Goal: Task Accomplishment & Management: Manage account settings

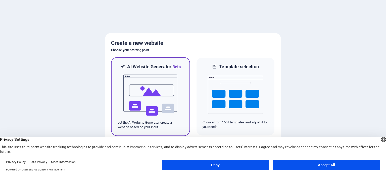
click at [149, 95] on img at bounding box center [150, 95] width 55 height 50
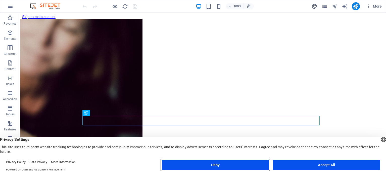
click at [224, 165] on button "Deny" at bounding box center [215, 165] width 107 height 10
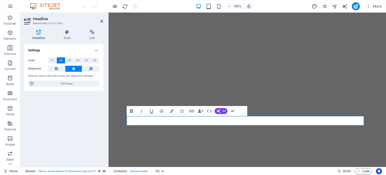
click at [133, 111] on icon "button" at bounding box center [131, 111] width 3 height 4
click at [86, 61] on span "H5" at bounding box center [86, 60] width 3 height 6
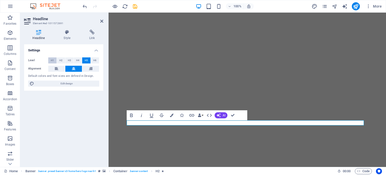
click at [54, 61] on span "H1" at bounding box center [52, 60] width 3 height 6
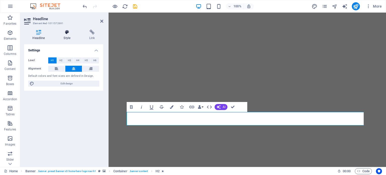
click at [68, 36] on h4 "Style" at bounding box center [68, 35] width 26 height 11
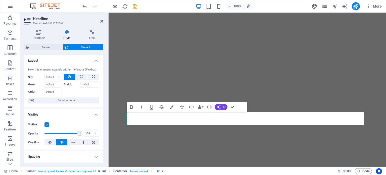
click at [67, 84] on label "Shrink" at bounding box center [72, 85] width 16 height 6
click at [80, 84] on input "Shrink" at bounding box center [89, 85] width 19 height 6
click at [53, 86] on input "Grow" at bounding box center [53, 85] width 17 height 6
click at [36, 84] on label "Grow" at bounding box center [36, 85] width 16 height 6
click at [45, 84] on input "Grow" at bounding box center [53, 85] width 17 height 6
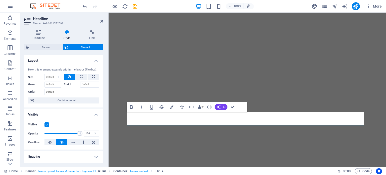
click at [30, 76] on label "Size" at bounding box center [36, 77] width 16 height 3
click at [52, 76] on select "Default auto px % 1/1 1/2 1/3 1/4 1/5 1/6 1/7 1/8 1/9 1/10" at bounding box center [53, 77] width 16 height 6
select select "1/5"
click at [53, 74] on select "Default auto px % 1/1 1/2 1/3 1/4 1/5 1/6 1/7 1/8 1/9 1/10" at bounding box center [53, 77] width 16 height 6
type input "20"
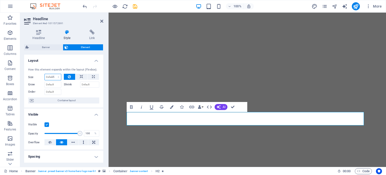
select select "%"
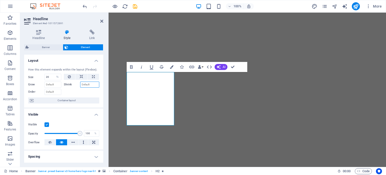
click at [82, 87] on input "Shrink" at bounding box center [89, 85] width 19 height 6
click at [94, 76] on button at bounding box center [93, 77] width 11 height 6
type input "100"
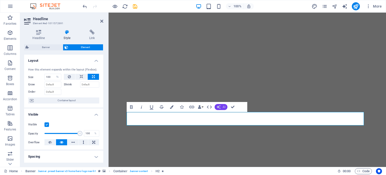
click at [224, 105] on span "AI" at bounding box center [224, 106] width 3 height 3
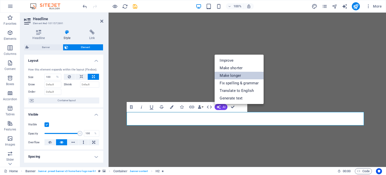
click at [230, 75] on link "Make longer" at bounding box center [239, 76] width 49 height 8
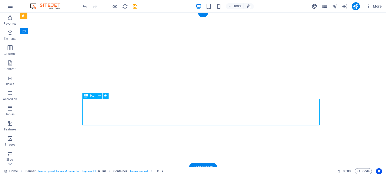
drag, startPoint x: 218, startPoint y: 111, endPoint x: 218, endPoint y: 90, distance: 21.1
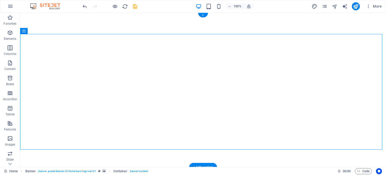
drag, startPoint x: 189, startPoint y: 106, endPoint x: 328, endPoint y: 105, distance: 138.4
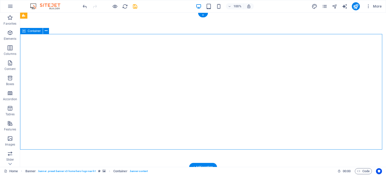
drag, startPoint x: 149, startPoint y: 82, endPoint x: 343, endPoint y: 80, distance: 194.2
click at [35, 32] on span "Container" at bounding box center [34, 30] width 13 height 3
click at [46, 32] on icon at bounding box center [46, 30] width 3 height 5
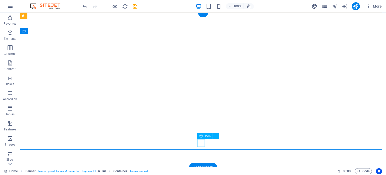
click at [200, 155] on figure at bounding box center [203, 159] width 8 height 8
click at [207, 136] on span "Icon" at bounding box center [208, 136] width 6 height 3
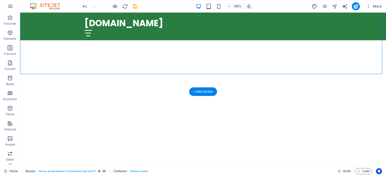
scroll to position [25, 0]
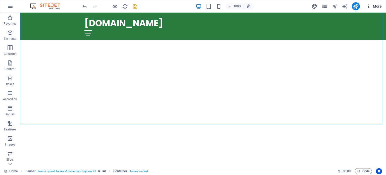
click at [369, 7] on icon "button" at bounding box center [368, 6] width 5 height 5
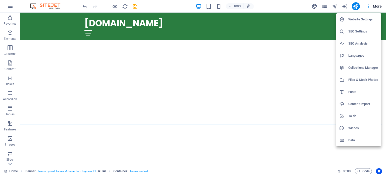
click at [369, 7] on div at bounding box center [193, 87] width 386 height 175
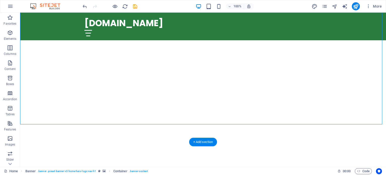
drag, startPoint x: 148, startPoint y: 99, endPoint x: 149, endPoint y: 110, distance: 11.6
click at [149, 142] on div at bounding box center [203, 175] width 366 height 66
click at [203, 130] on figure at bounding box center [203, 134] width 8 height 8
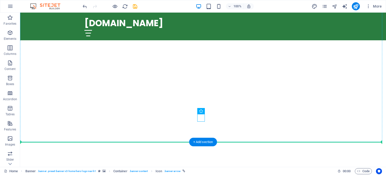
drag, startPoint x: 201, startPoint y: 115, endPoint x: 206, endPoint y: 86, distance: 30.1
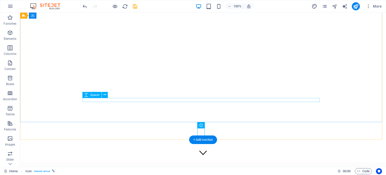
scroll to position [0, 0]
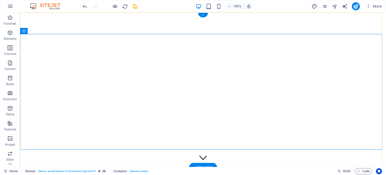
click at [201, 15] on div "+" at bounding box center [203, 15] width 10 height 5
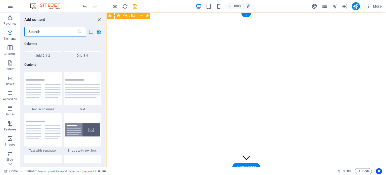
scroll to position [880, 0]
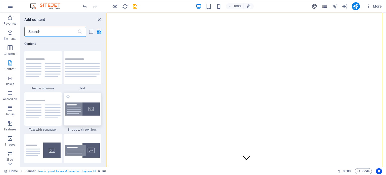
click at [83, 115] on div at bounding box center [82, 108] width 37 height 33
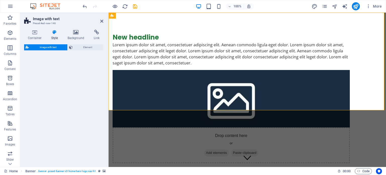
select select "rem"
select select "px"
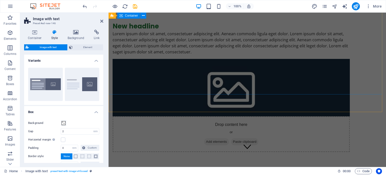
scroll to position [0, 0]
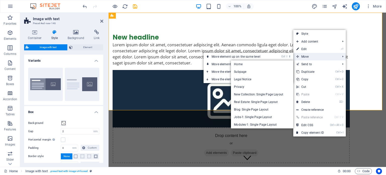
click at [311, 54] on span "Move" at bounding box center [316, 57] width 45 height 8
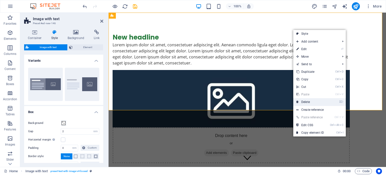
click at [309, 102] on link "⌦ Delete" at bounding box center [311, 102] width 34 height 8
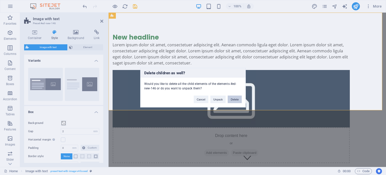
click at [231, 100] on button "Delete" at bounding box center [235, 99] width 14 height 8
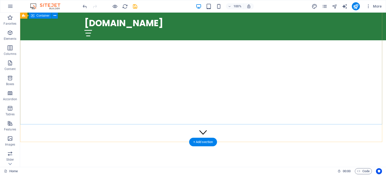
scroll to position [25, 0]
click at [199, 142] on div "+ Add section" at bounding box center [203, 142] width 28 height 9
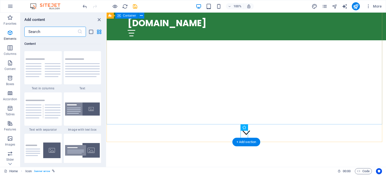
scroll to position [880, 0]
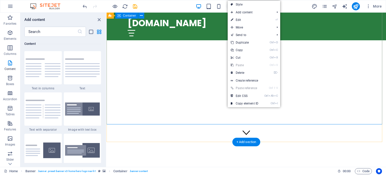
click at [328, 142] on div at bounding box center [247, 175] width 280 height 66
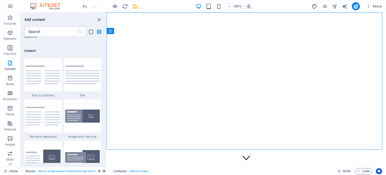
scroll to position [855, 0]
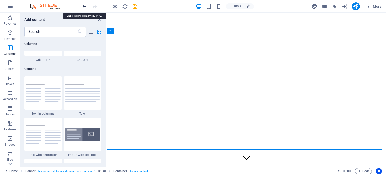
click at [85, 8] on icon "undo" at bounding box center [85, 7] width 6 height 6
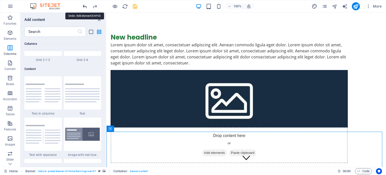
click at [85, 8] on icon "undo" at bounding box center [85, 7] width 6 height 6
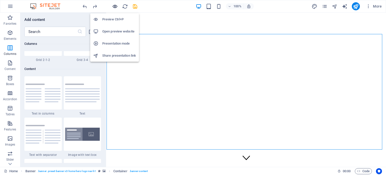
click at [115, 6] on icon "button" at bounding box center [115, 7] width 6 height 6
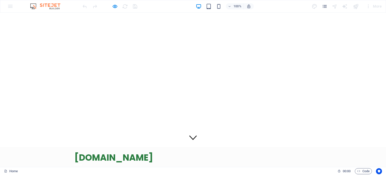
scroll to position [0, 0]
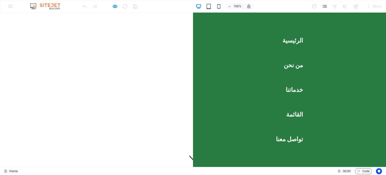
click at [294, 40] on link "الرئيسية" at bounding box center [293, 40] width 21 height 14
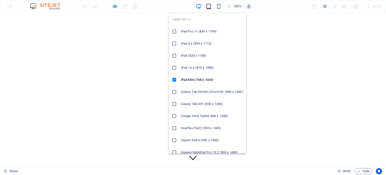
click at [209, 8] on icon "button" at bounding box center [209, 7] width 6 height 6
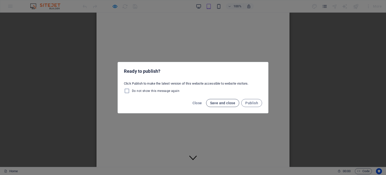
click at [224, 104] on span "Save and close" at bounding box center [222, 103] width 25 height 4
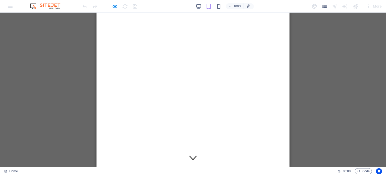
click at [230, 10] on div "100%" at bounding box center [225, 6] width 58 height 8
click at [230, 7] on icon "button" at bounding box center [230, 6] width 4 height 3
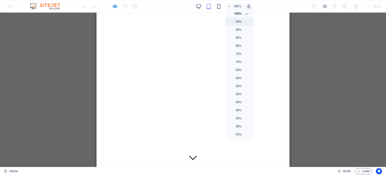
click at [234, 20] on h6 "95%" at bounding box center [235, 22] width 13 height 6
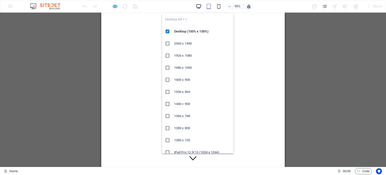
click at [197, 8] on icon "button" at bounding box center [199, 7] width 6 height 6
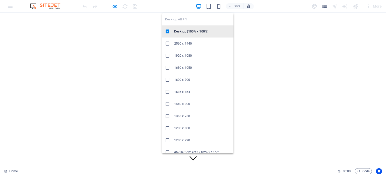
click at [199, 33] on h6 "Desktop (100% x 100%)" at bounding box center [202, 31] width 56 height 6
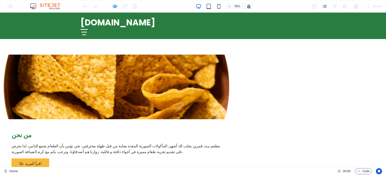
scroll to position [75, 0]
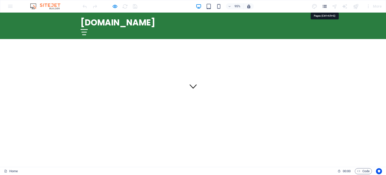
click at [323, 6] on icon "pages" at bounding box center [325, 7] width 6 height 6
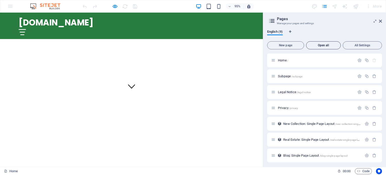
click at [325, 45] on span "Open all" at bounding box center [324, 45] width 30 height 3
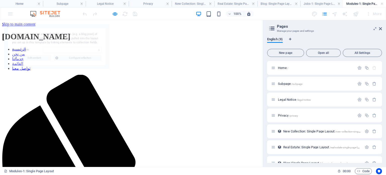
scroll to position [0, 0]
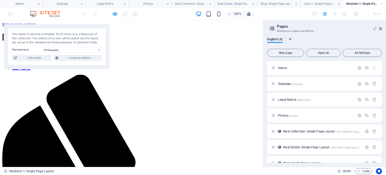
select select "68e0ee7bfa16ea3424093ab1"
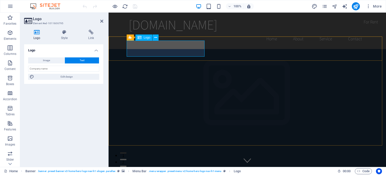
click at [63, 36] on h4 "Style" at bounding box center [65, 35] width 27 height 11
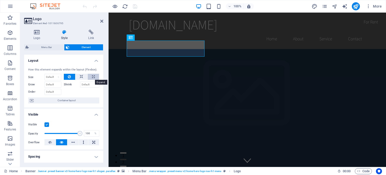
click at [92, 77] on icon at bounding box center [93, 77] width 3 height 6
type input "100"
select select "%"
click at [82, 75] on icon at bounding box center [82, 77] width 4 height 6
click at [51, 77] on select "Default auto px % 1/1 1/2 1/3 1/4 1/5 1/6 1/7 1/8 1/9 1/10" at bounding box center [53, 77] width 16 height 6
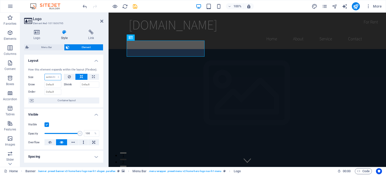
click at [45, 74] on select "Default auto px % 1/1 1/2 1/3 1/4 1/5 1/6 1/7 1/8 1/9 1/10" at bounding box center [53, 77] width 16 height 6
select select "DISABLED_OPTION_VALUE"
type input "100"
drag, startPoint x: 80, startPoint y: 133, endPoint x: 85, endPoint y: 136, distance: 5.2
click at [85, 136] on div "Opacity 100 %" at bounding box center [63, 134] width 71 height 8
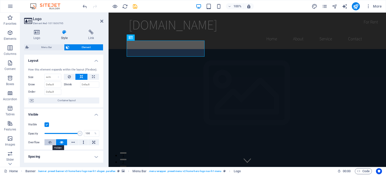
click at [50, 144] on icon at bounding box center [50, 142] width 4 height 6
click at [60, 142] on icon at bounding box center [62, 142] width 4 height 6
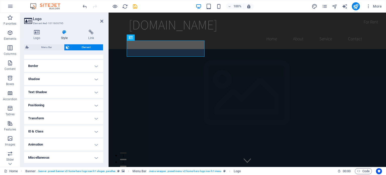
scroll to position [104, 0]
click at [35, 35] on h4 "Logo" at bounding box center [38, 35] width 28 height 11
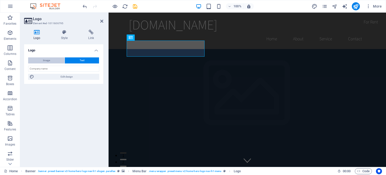
click at [51, 60] on button "Image" at bounding box center [46, 60] width 36 height 6
select select "DISABLED_OPTION_VALUE"
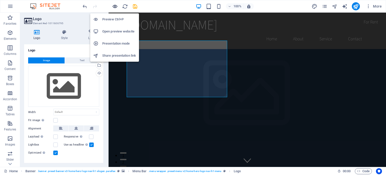
click at [114, 7] on icon "button" at bounding box center [115, 7] width 6 height 6
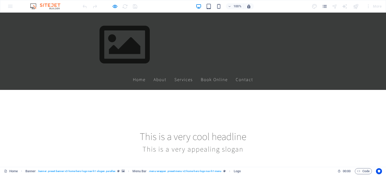
scroll to position [0, 0]
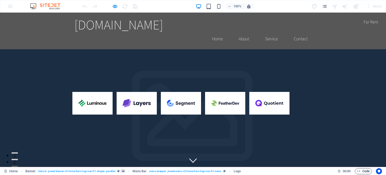
click at [362, 173] on span "Code" at bounding box center [363, 171] width 13 height 6
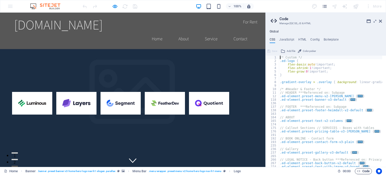
click at [362, 171] on span "Code" at bounding box center [363, 171] width 13 height 6
click at [248, 170] on div "Home Banner . banner .preset-banner-v3-home-hero-logo-nav-h1-slogan .parallax M…" at bounding box center [169, 171] width 330 height 6
click at [12, 171] on link "Home" at bounding box center [11, 171] width 14 height 6
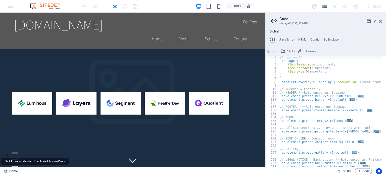
click at [6, 170] on icon at bounding box center [5, 170] width 3 height 3
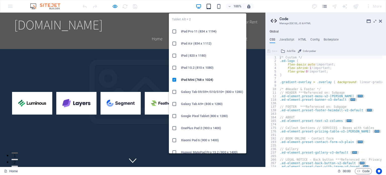
drag, startPoint x: 210, startPoint y: 7, endPoint x: 207, endPoint y: 7, distance: 3.3
click at [210, 7] on icon "button" at bounding box center [209, 7] width 6 height 6
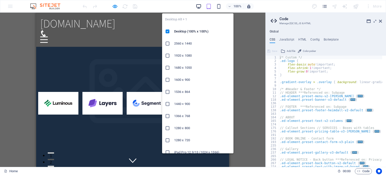
click at [199, 8] on icon "button" at bounding box center [199, 7] width 6 height 6
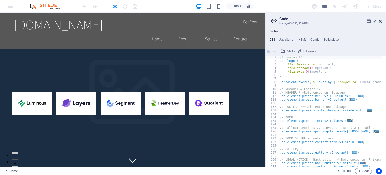
click at [380, 22] on icon at bounding box center [380, 21] width 3 height 4
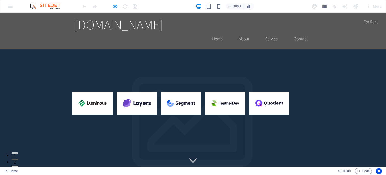
click at [379, 6] on div "More" at bounding box center [374, 6] width 20 height 8
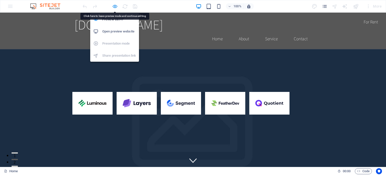
click at [117, 6] on icon "button" at bounding box center [115, 7] width 6 height 6
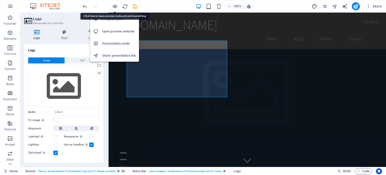
click at [113, 32] on h6 "Open preview website" at bounding box center [119, 31] width 34 height 6
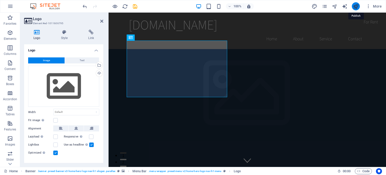
click at [354, 8] on icon "publish" at bounding box center [356, 7] width 6 height 6
checkbox input "false"
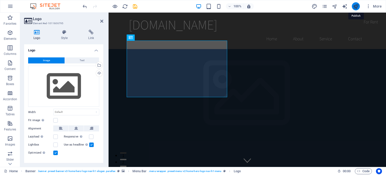
checkbox input "false"
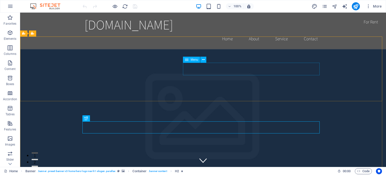
click at [187, 60] on icon at bounding box center [187, 60] width 4 height 6
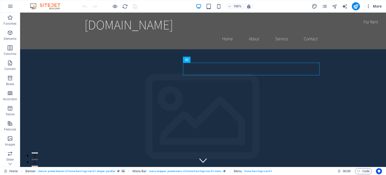
click at [378, 7] on span "More" at bounding box center [374, 6] width 16 height 5
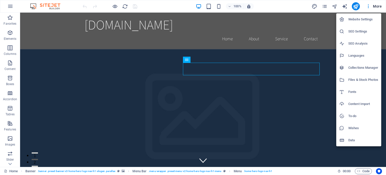
click at [365, 19] on h6 "Website Settings" at bounding box center [364, 19] width 30 height 6
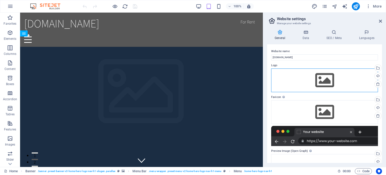
click at [325, 80] on div "Drag files here, click to choose files or select files from Files or our free s…" at bounding box center [324, 80] width 107 height 24
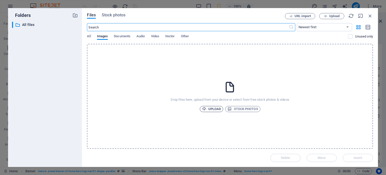
click at [214, 108] on span "Upload" at bounding box center [211, 109] width 19 height 6
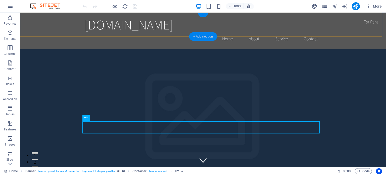
click at [194, 37] on div "+ Add section" at bounding box center [203, 36] width 28 height 9
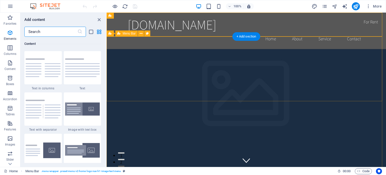
scroll to position [880, 0]
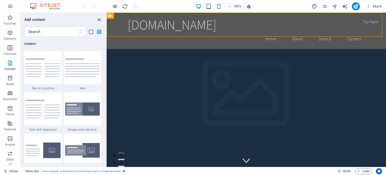
click at [100, 18] on icon "close panel" at bounding box center [99, 20] width 6 height 6
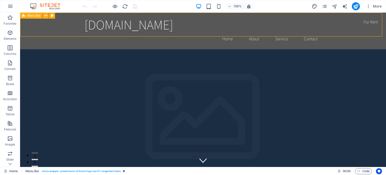
click at [24, 16] on icon at bounding box center [23, 16] width 3 height 6
click at [33, 17] on span "Menu Bar" at bounding box center [33, 15] width 13 height 3
click at [31, 14] on div "Menu Bar" at bounding box center [31, 16] width 22 height 6
click at [323, 7] on icon "pages" at bounding box center [325, 7] width 6 height 6
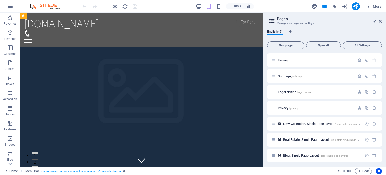
click at [383, 21] on aside "Pages Manage your pages and settings English (9) New page Open all All Settings…" at bounding box center [324, 90] width 123 height 154
click at [381, 23] on header "Pages Manage your pages and settings" at bounding box center [325, 19] width 114 height 13
click at [380, 22] on icon at bounding box center [380, 21] width 3 height 4
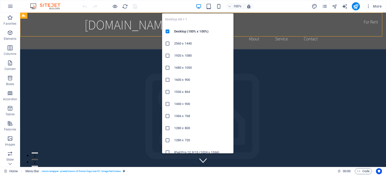
click at [199, 8] on icon "button" at bounding box center [199, 7] width 6 height 6
click at [183, 31] on h6 "Desktop (100% x 100%)" at bounding box center [202, 31] width 56 height 6
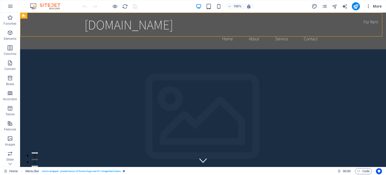
click at [378, 6] on span "More" at bounding box center [374, 6] width 16 height 5
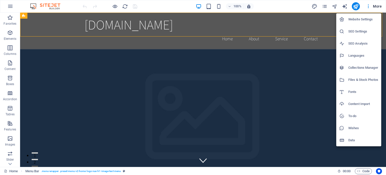
click at [356, 56] on h6 "Languages" at bounding box center [364, 56] width 30 height 6
select select "41"
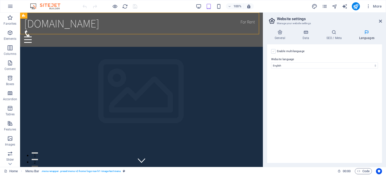
click at [273, 52] on label at bounding box center [273, 51] width 5 height 5
click at [0, 0] on input "Enable multilanguage To disable multilanguage delete all languages until only o…" at bounding box center [0, 0] width 0 height 0
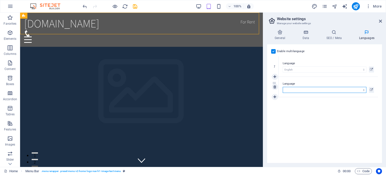
click at [364, 90] on select "Abkhazian Afar Afrikaans Akan Albanian Amharic Arabic Aragonese Armenian Assame…" at bounding box center [325, 90] width 84 height 6
select select "6"
click at [283, 87] on select "Abkhazian Afar Afrikaans Akan Albanian Amharic Arabic Aragonese Armenian Assame…" at bounding box center [325, 90] width 84 height 6
click at [371, 91] on icon at bounding box center [371, 90] width 3 height 6
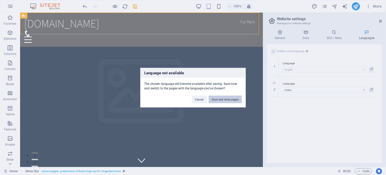
drag, startPoint x: 204, startPoint y: 85, endPoint x: 219, endPoint y: 98, distance: 19.8
click at [219, 98] on button "Save and show pages" at bounding box center [225, 99] width 33 height 8
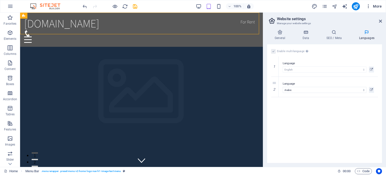
click at [380, 7] on span "More" at bounding box center [374, 6] width 16 height 5
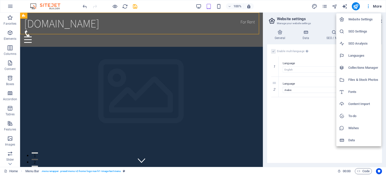
click at [354, 20] on h6 "Website Settings" at bounding box center [364, 19] width 30 height 6
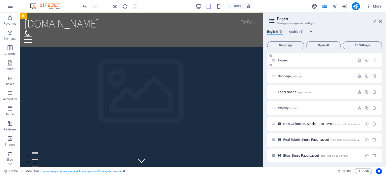
click at [271, 56] on icon at bounding box center [271, 55] width 3 height 3
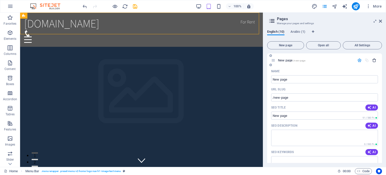
click at [373, 61] on icon "button" at bounding box center [375, 60] width 4 height 4
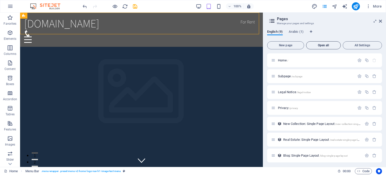
click at [326, 47] on span "Open all" at bounding box center [324, 45] width 30 height 3
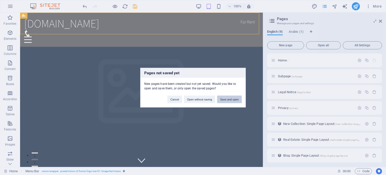
click at [230, 99] on button "Save and open" at bounding box center [229, 99] width 25 height 8
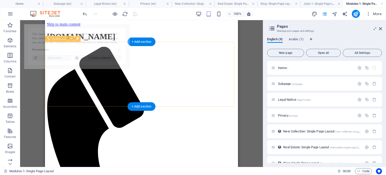
scroll to position [0, 0]
select select "68e0f11d92ebb10f56060700"
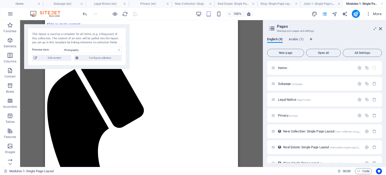
click at [251, 59] on div "Drag here to replace the existing content. Press “Ctrl” if you want to create a…" at bounding box center [141, 93] width 243 height 147
click at [118, 59] on span "Configure collection" at bounding box center [100, 58] width 40 height 6
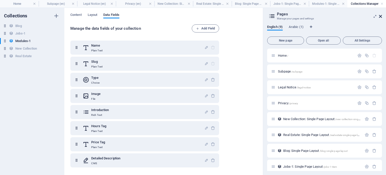
click at [380, 16] on icon at bounding box center [380, 16] width 3 height 4
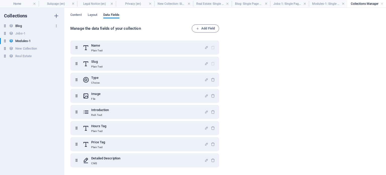
click at [16, 28] on h6 "Blog" at bounding box center [18, 26] width 6 height 6
click at [21, 33] on h6 "Jobs-1" at bounding box center [20, 33] width 10 height 6
click at [382, 3] on link at bounding box center [382, 4] width 3 height 5
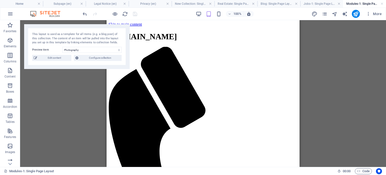
click at [382, 4] on link at bounding box center [382, 4] width 3 height 5
click at [341, 4] on link at bounding box center [339, 4] width 3 height 5
click at [298, 4] on link at bounding box center [296, 4] width 3 height 5
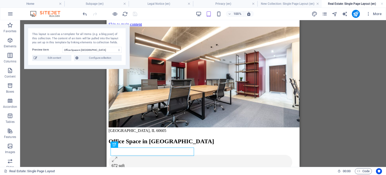
click at [384, 6] on h4 "Real Estate: Single Page Layout (en)" at bounding box center [354, 4] width 64 height 6
click at [382, 5] on link at bounding box center [382, 4] width 3 height 5
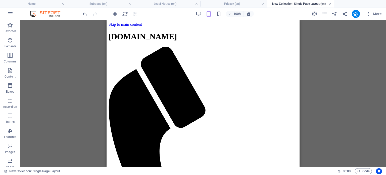
click at [331, 4] on link at bounding box center [330, 4] width 3 height 5
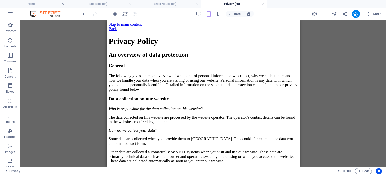
click at [264, 4] on link at bounding box center [263, 4] width 3 height 5
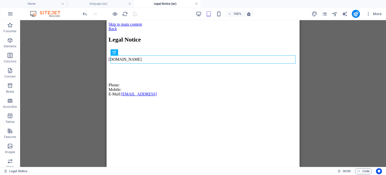
click at [196, 5] on link at bounding box center [196, 4] width 3 height 5
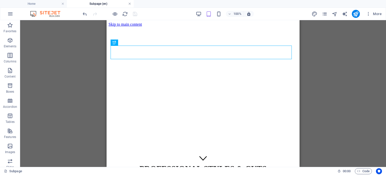
click at [130, 3] on link at bounding box center [129, 4] width 3 height 5
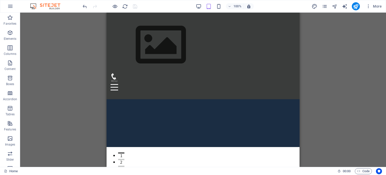
scroll to position [101, 0]
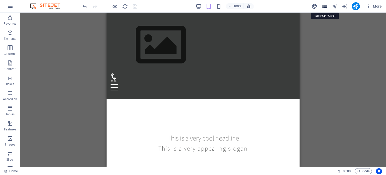
click at [324, 6] on icon "pages" at bounding box center [325, 7] width 6 height 6
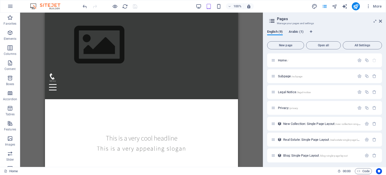
click at [295, 30] on span "Arabic (1)" at bounding box center [296, 32] width 15 height 7
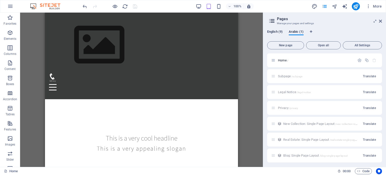
click at [273, 31] on span "English (9)" at bounding box center [275, 32] width 16 height 7
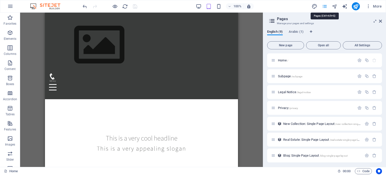
click at [324, 8] on icon "pages" at bounding box center [325, 7] width 6 height 6
click at [380, 21] on icon at bounding box center [380, 21] width 3 height 4
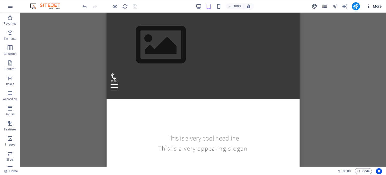
click at [368, 8] on icon "button" at bounding box center [368, 6] width 5 height 5
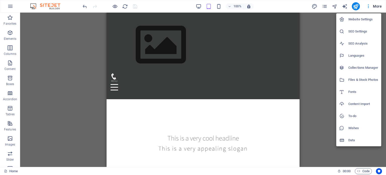
click at [360, 20] on h6 "Website Settings" at bounding box center [364, 19] width 30 height 6
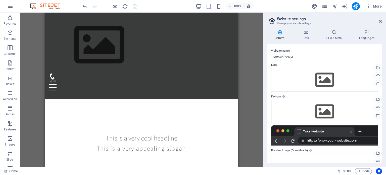
scroll to position [0, 0]
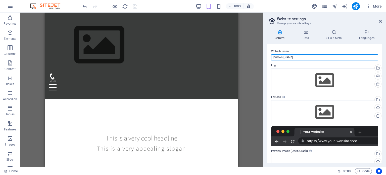
click at [283, 57] on input "[DOMAIN_NAME]" at bounding box center [324, 57] width 107 height 6
click at [282, 57] on input "[DOMAIN_NAME]" at bounding box center [324, 57] width 107 height 6
type input "[DOMAIN_NAME]"
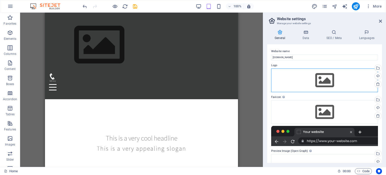
click at [329, 82] on div "Drag files here, click to choose files or select files from Files or our free s…" at bounding box center [324, 80] width 107 height 24
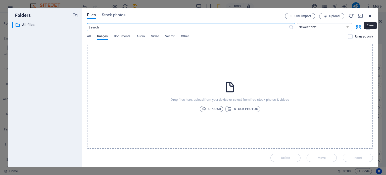
click at [371, 15] on icon "button" at bounding box center [371, 16] width 6 height 6
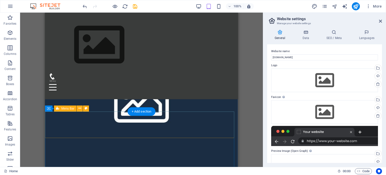
scroll to position [352, 0]
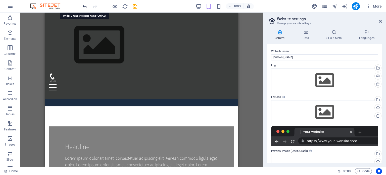
click at [84, 5] on icon "undo" at bounding box center [85, 7] width 6 height 6
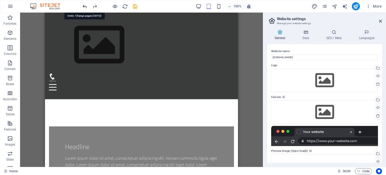
click at [84, 5] on icon "undo" at bounding box center [85, 7] width 6 height 6
click at [380, 20] on icon at bounding box center [380, 21] width 3 height 4
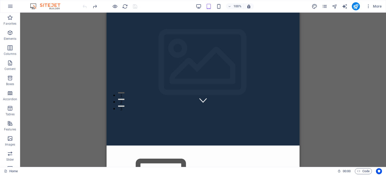
scroll to position [0, 0]
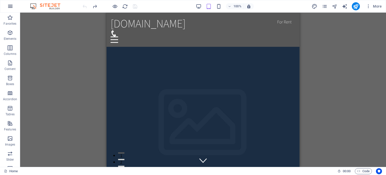
click at [14, 6] on button "button" at bounding box center [10, 6] width 12 height 12
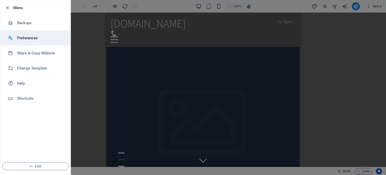
click at [17, 37] on h6 "Preferences" at bounding box center [40, 38] width 47 height 6
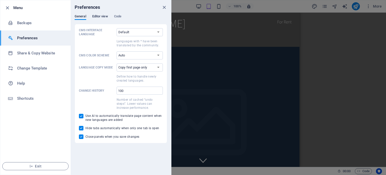
click at [101, 18] on span "Editor view" at bounding box center [100, 16] width 16 height 7
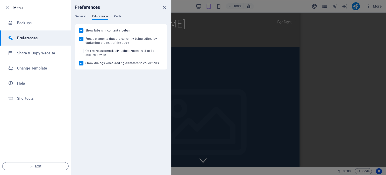
click at [80, 31] on input "Show labels in content sidebar" at bounding box center [82, 30] width 7 height 5
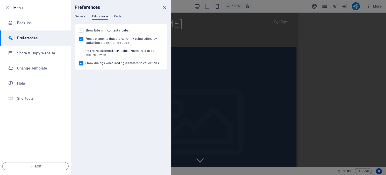
click at [83, 31] on span at bounding box center [81, 30] width 5 height 5
click at [83, 31] on input "Show labels in content sidebar" at bounding box center [82, 30] width 7 height 5
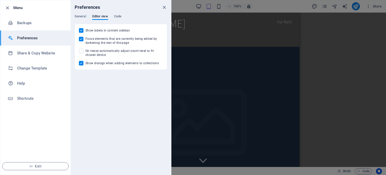
click at [80, 31] on input "Show labels in content sidebar" at bounding box center [82, 30] width 7 height 5
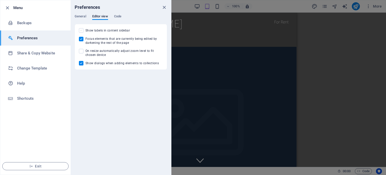
click at [80, 31] on span at bounding box center [81, 30] width 5 height 5
click at [80, 31] on input "Show labels in content sidebar" at bounding box center [82, 30] width 7 height 5
checkbox input "true"
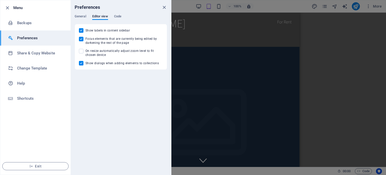
click at [79, 38] on input "Focus elements that are currently being edited by darkening the rest of the page" at bounding box center [82, 39] width 7 height 5
click at [79, 38] on span at bounding box center [81, 39] width 5 height 5
click at [79, 38] on input "Focus elements that are currently being edited by darkening the rest of the page" at bounding box center [82, 39] width 7 height 5
checkbox input "true"
click at [81, 52] on span at bounding box center [81, 51] width 5 height 5
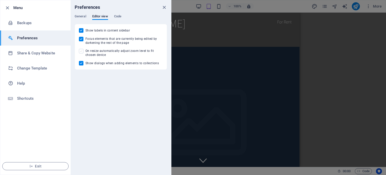
click at [81, 52] on input "On resize automatically adjust zoom level to fit chosen device" at bounding box center [82, 51] width 7 height 5
checkbox input "false"
click at [115, 16] on span "Code" at bounding box center [117, 16] width 7 height 7
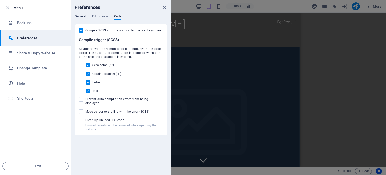
click at [84, 16] on span "General" at bounding box center [81, 16] width 12 height 7
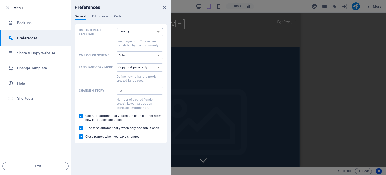
click at [146, 32] on select "Default Deutsch English Español Suomi* Français Magyar Italiano Nederlands Pols…" at bounding box center [140, 32] width 46 height 8
click at [117, 28] on select "Default Deutsch English Español Suomi* Français Magyar Italiano Nederlands Pols…" at bounding box center [140, 32] width 46 height 8
click at [134, 55] on select "Auto Dark Light" at bounding box center [140, 55] width 46 height 8
click at [117, 51] on select "Auto Dark Light" at bounding box center [140, 55] width 46 height 8
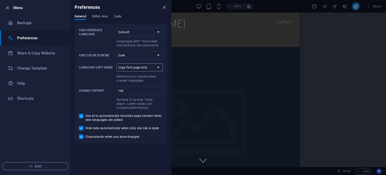
click at [141, 68] on select "Copy first page only Copy all pages" at bounding box center [140, 67] width 46 height 8
click at [143, 53] on select "Auto Dark Light" at bounding box center [140, 55] width 46 height 8
click at [117, 51] on select "Auto Dark Light" at bounding box center [140, 55] width 46 height 8
click at [144, 55] on select "Auto Dark Light" at bounding box center [140, 55] width 46 height 8
select select "auto"
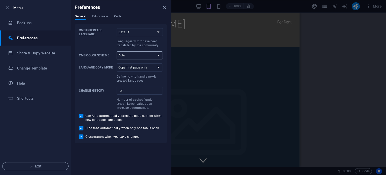
click at [117, 51] on select "Auto Dark Light" at bounding box center [140, 55] width 46 height 8
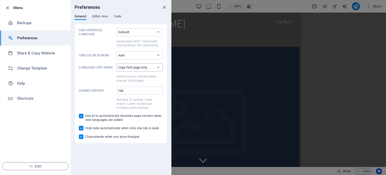
click at [143, 67] on select "Copy first page only Copy all pages" at bounding box center [140, 67] width 46 height 8
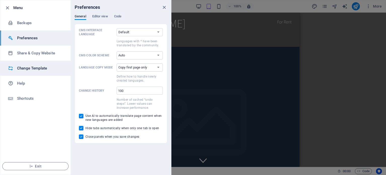
click at [37, 69] on h6 "Change Template" at bounding box center [40, 68] width 47 height 6
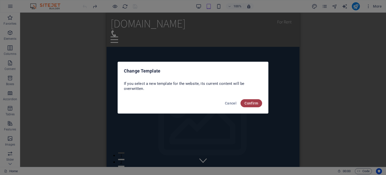
click at [247, 105] on button "Confirm" at bounding box center [252, 103] width 22 height 8
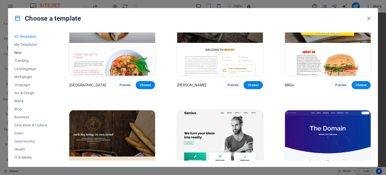
scroll to position [2641, 0]
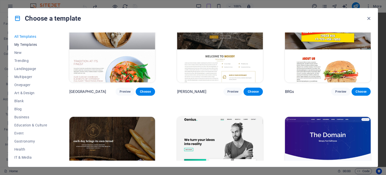
click at [28, 44] on span "My Templates" at bounding box center [30, 45] width 33 height 4
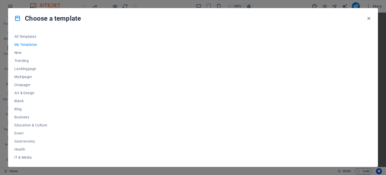
scroll to position [0, 0]
click at [20, 53] on span "New" at bounding box center [30, 53] width 33 height 4
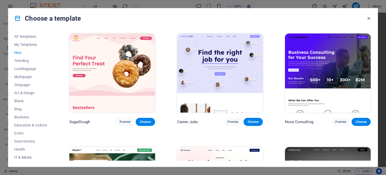
click at [20, 51] on span "New" at bounding box center [30, 53] width 33 height 4
click at [17, 60] on span "Trending" at bounding box center [30, 61] width 33 height 4
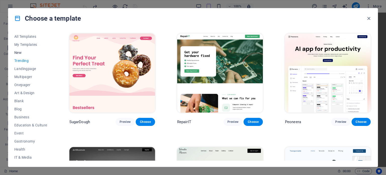
click at [18, 51] on span "New" at bounding box center [30, 53] width 33 height 4
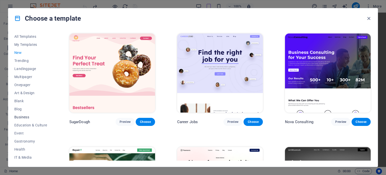
click at [28, 119] on span "Business" at bounding box center [30, 117] width 33 height 4
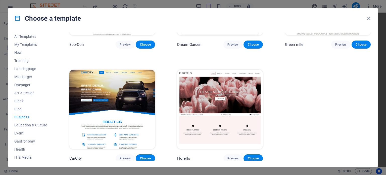
scroll to position [77, 0]
click at [23, 150] on span "Health" at bounding box center [30, 149] width 33 height 4
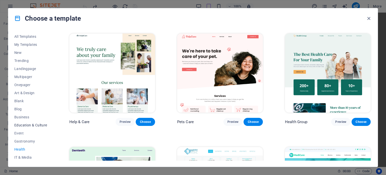
click at [24, 124] on span "Education & Culture" at bounding box center [30, 125] width 33 height 4
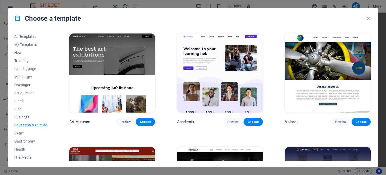
click at [25, 118] on span "Business" at bounding box center [30, 117] width 33 height 4
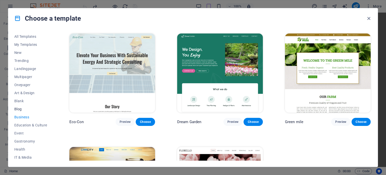
click at [25, 110] on span "Blog" at bounding box center [30, 109] width 33 height 4
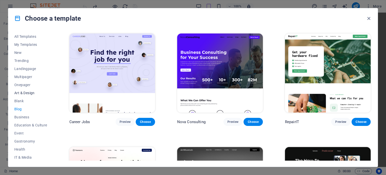
click at [25, 98] on button "Blank" at bounding box center [30, 101] width 33 height 8
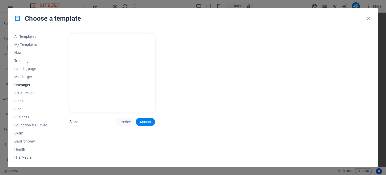
click at [26, 86] on span "Onepager" at bounding box center [30, 85] width 33 height 4
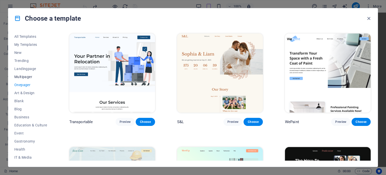
click at [25, 76] on span "Multipager" at bounding box center [30, 77] width 33 height 4
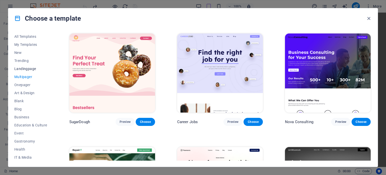
click at [25, 66] on button "Landingpage" at bounding box center [30, 69] width 33 height 8
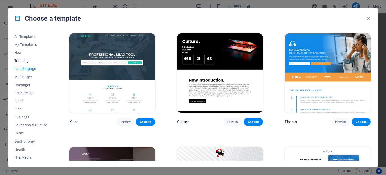
click at [22, 59] on span "Trending" at bounding box center [30, 61] width 33 height 4
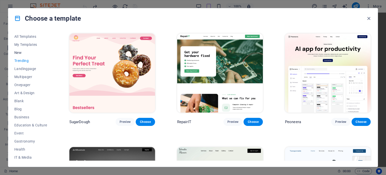
click at [20, 52] on span "New" at bounding box center [30, 53] width 33 height 4
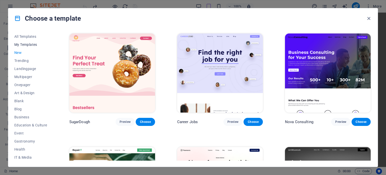
click at [22, 44] on span "My Templates" at bounding box center [30, 45] width 33 height 4
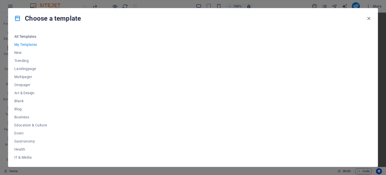
click at [23, 37] on span "All Templates" at bounding box center [30, 36] width 33 height 4
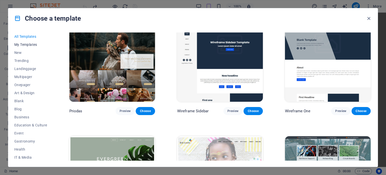
scroll to position [1937, 0]
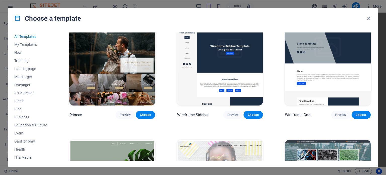
click at [26, 37] on span "All Templates" at bounding box center [30, 36] width 33 height 4
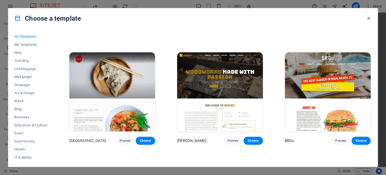
scroll to position [2591, 0]
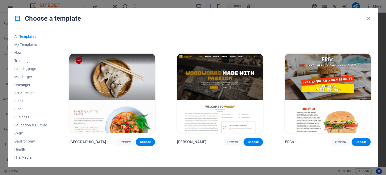
click at [323, 115] on img at bounding box center [328, 93] width 86 height 79
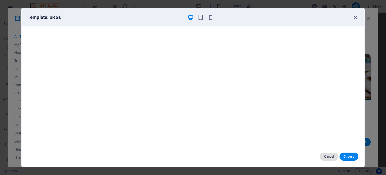
click at [329, 158] on button "Cancel" at bounding box center [329, 156] width 19 height 8
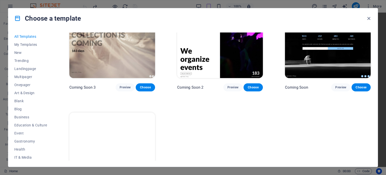
scroll to position [6182, 0]
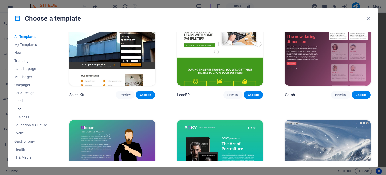
click at [20, 109] on span "Blog" at bounding box center [30, 109] width 33 height 4
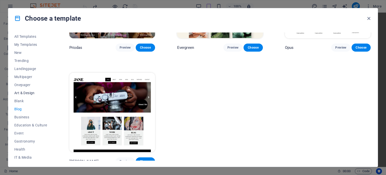
click at [22, 90] on button "Art & Design" at bounding box center [30, 93] width 33 height 8
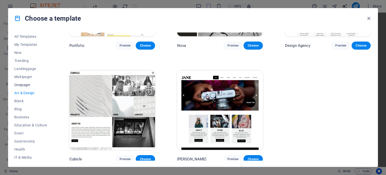
click at [22, 86] on span "Onepager" at bounding box center [30, 85] width 33 height 4
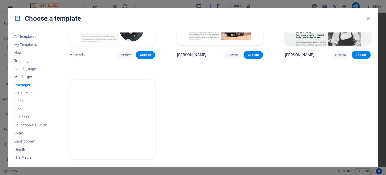
click at [24, 78] on span "Multipager" at bounding box center [30, 77] width 33 height 4
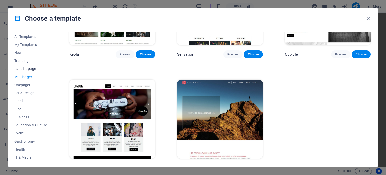
click at [26, 68] on span "Landingpage" at bounding box center [30, 69] width 33 height 4
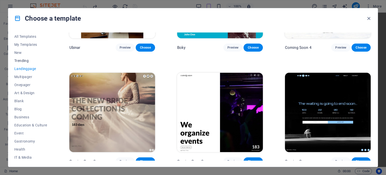
click at [20, 59] on span "Trending" at bounding box center [30, 61] width 33 height 4
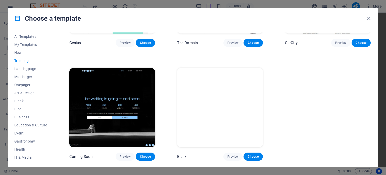
scroll to position [530, 0]
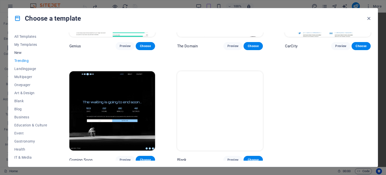
click at [16, 50] on button "New" at bounding box center [30, 53] width 33 height 8
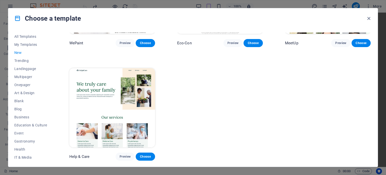
scroll to position [417, 0]
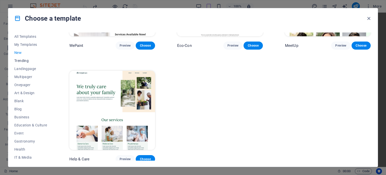
click at [26, 61] on span "Trending" at bounding box center [30, 61] width 33 height 4
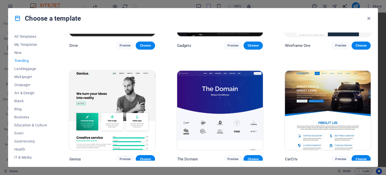
scroll to position [530, 0]
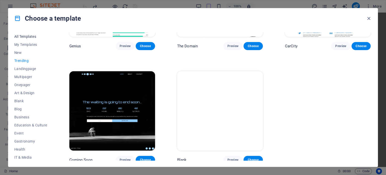
click at [31, 36] on span "All Templates" at bounding box center [30, 36] width 33 height 4
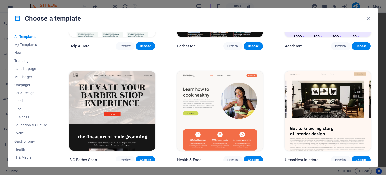
scroll to position [5930, 0]
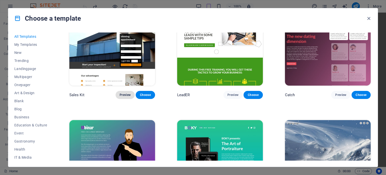
click at [123, 93] on span "Preview" at bounding box center [125, 95] width 11 height 4
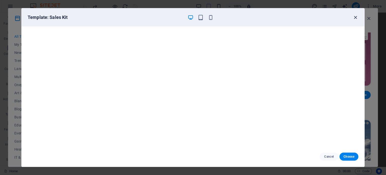
click at [355, 18] on icon "button" at bounding box center [356, 18] width 6 height 6
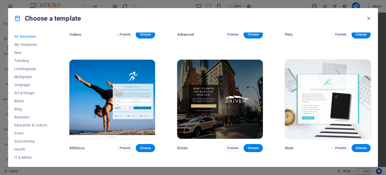
scroll to position [5528, 0]
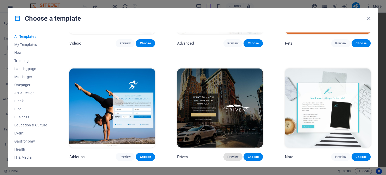
click at [230, 155] on span "Preview" at bounding box center [233, 157] width 11 height 4
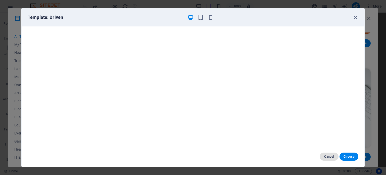
click at [326, 155] on span "Cancel" at bounding box center [329, 156] width 11 height 4
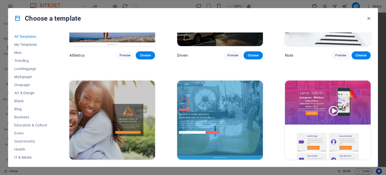
scroll to position [5628, 0]
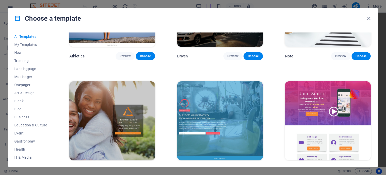
click at [344, 168] on span "Preview" at bounding box center [341, 170] width 11 height 4
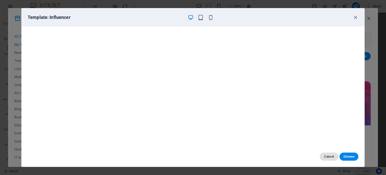
click at [334, 158] on span "Cancel" at bounding box center [329, 156] width 11 height 4
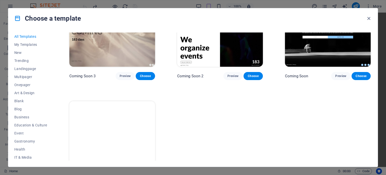
scroll to position [6182, 0]
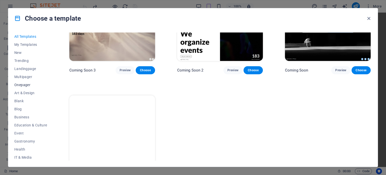
click at [22, 84] on span "Onepager" at bounding box center [30, 85] width 33 height 4
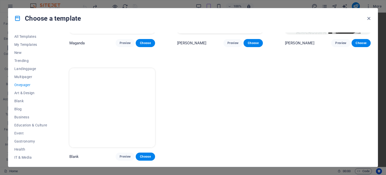
scroll to position [2565, 0]
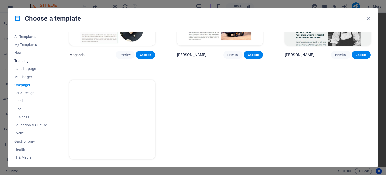
click at [24, 60] on span "Trending" at bounding box center [30, 61] width 33 height 4
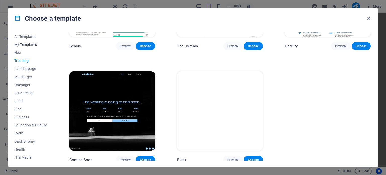
click at [21, 45] on span "My Templates" at bounding box center [30, 45] width 33 height 4
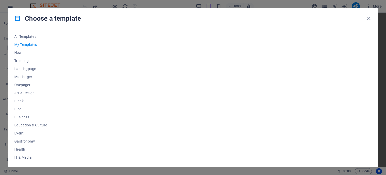
scroll to position [0, 0]
click at [22, 35] on span "All Templates" at bounding box center [30, 36] width 33 height 4
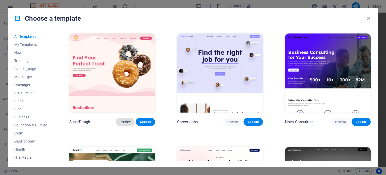
click at [118, 120] on button "Preview" at bounding box center [125, 122] width 19 height 8
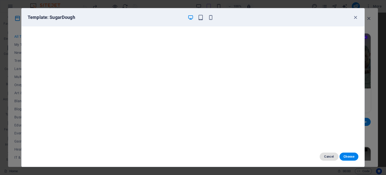
click at [334, 156] on span "Cancel" at bounding box center [329, 156] width 11 height 4
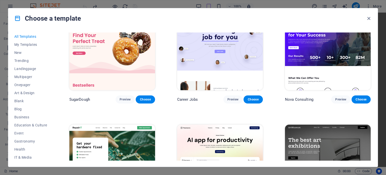
scroll to position [50, 0]
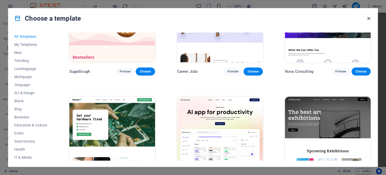
click at [368, 20] on icon "button" at bounding box center [369, 19] width 6 height 6
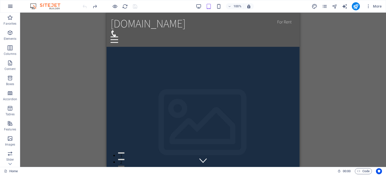
click at [7, 7] on icon "button" at bounding box center [10, 6] width 6 height 6
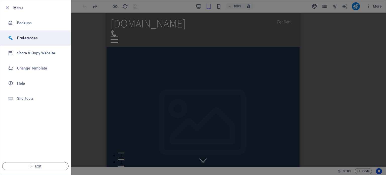
click at [32, 42] on li "Preferences" at bounding box center [35, 37] width 70 height 15
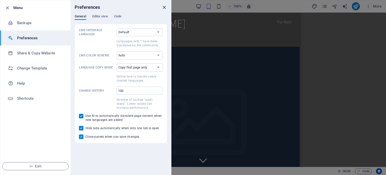
click at [165, 7] on icon "close" at bounding box center [164, 8] width 6 height 6
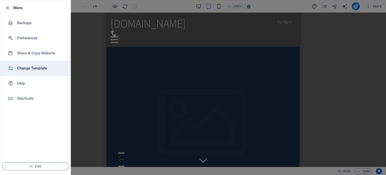
click at [24, 66] on h6 "Change Template" at bounding box center [40, 68] width 47 height 6
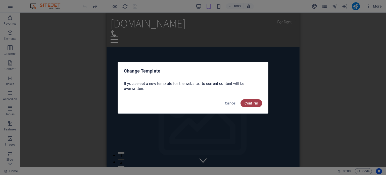
click at [253, 105] on span "Confirm" at bounding box center [252, 103] width 14 height 4
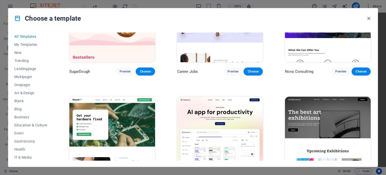
click at [306, 116] on img at bounding box center [328, 136] width 86 height 79
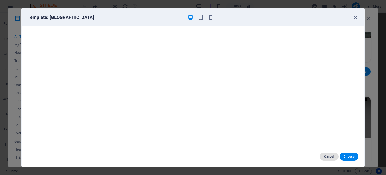
click at [326, 156] on span "Cancel" at bounding box center [329, 156] width 11 height 4
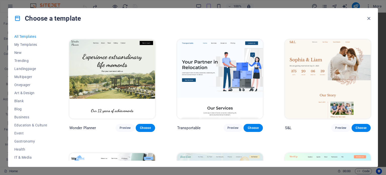
scroll to position [226, 0]
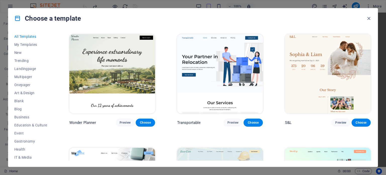
click at [109, 89] on img at bounding box center [112, 73] width 86 height 79
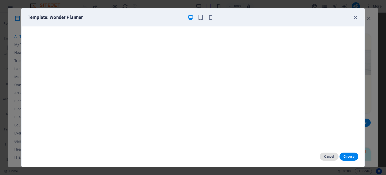
click at [328, 155] on span "Cancel" at bounding box center [329, 156] width 11 height 4
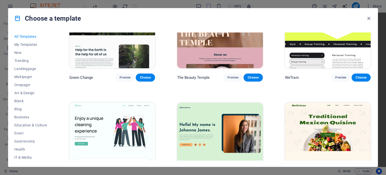
scroll to position [755, 0]
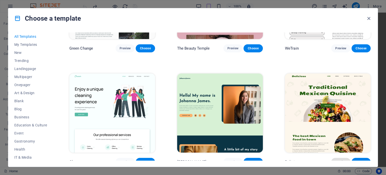
click at [340, 160] on span "Preview" at bounding box center [341, 162] width 11 height 4
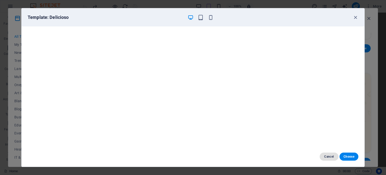
click at [327, 158] on span "Cancel" at bounding box center [329, 156] width 11 height 4
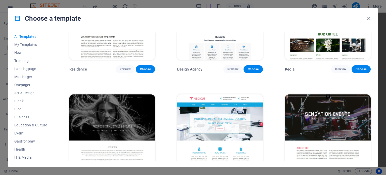
scroll to position [4723, 0]
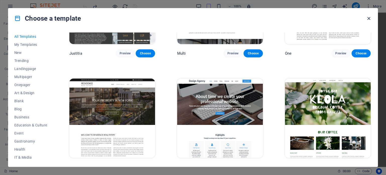
click at [370, 19] on icon "button" at bounding box center [369, 19] width 6 height 6
